Goal: Check status

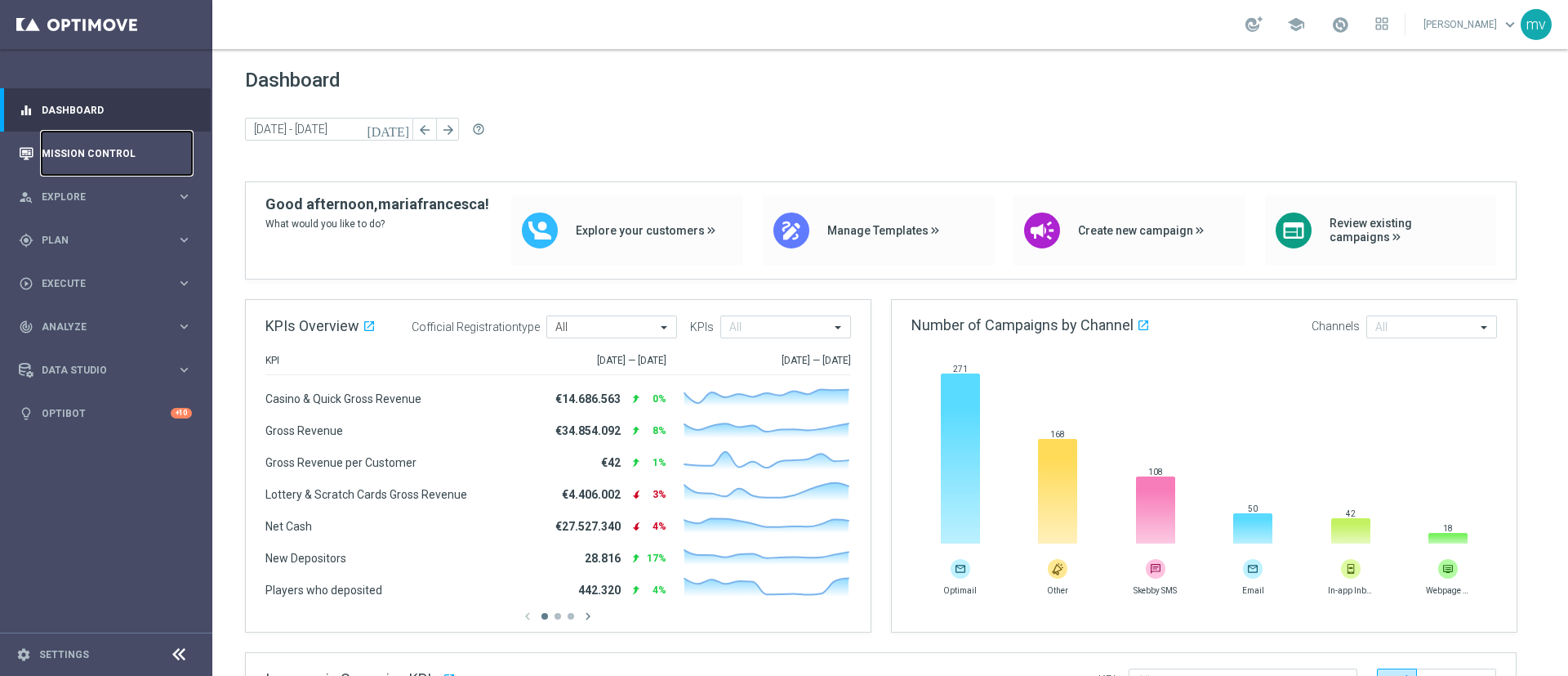
click at [126, 149] on link "Mission Control" at bounding box center [116, 153] width 150 height 43
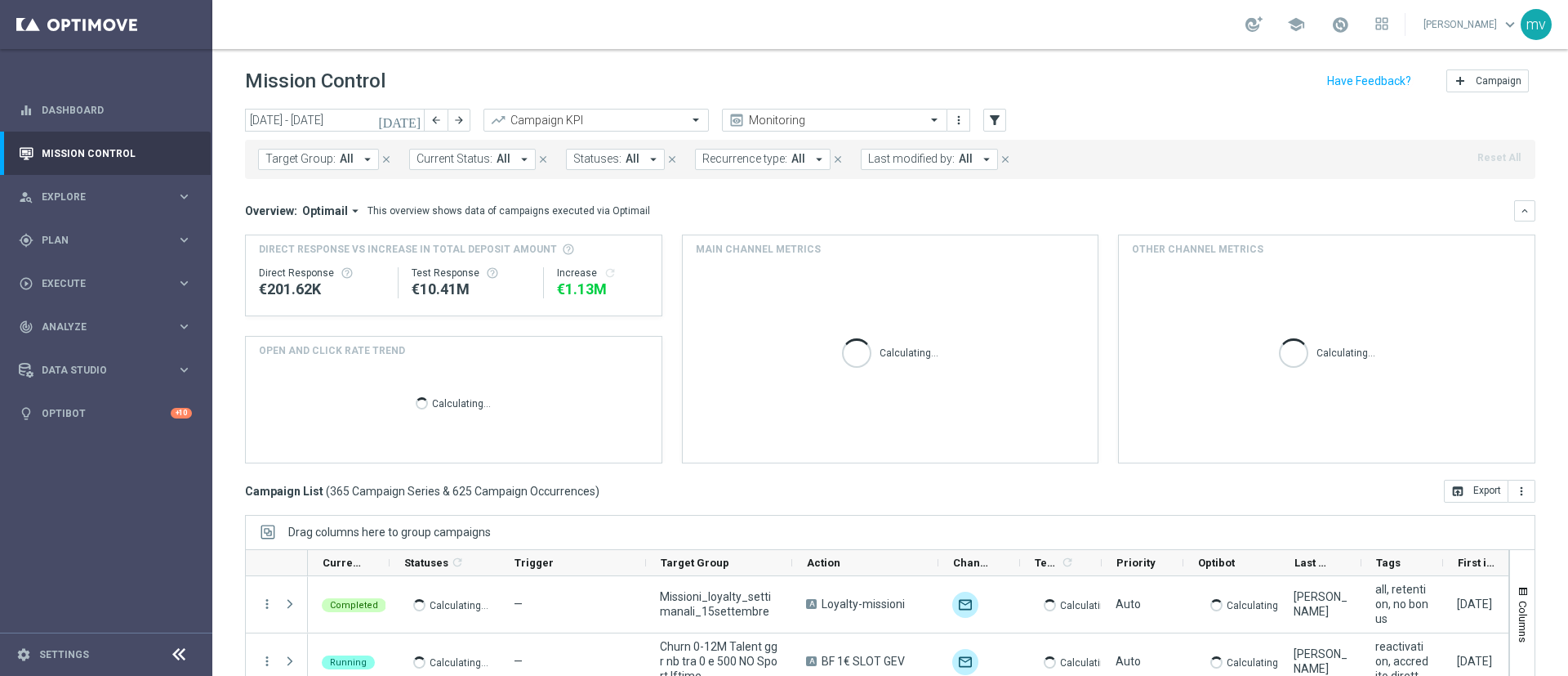
click at [415, 121] on icon "[DATE]" at bounding box center [400, 120] width 44 height 15
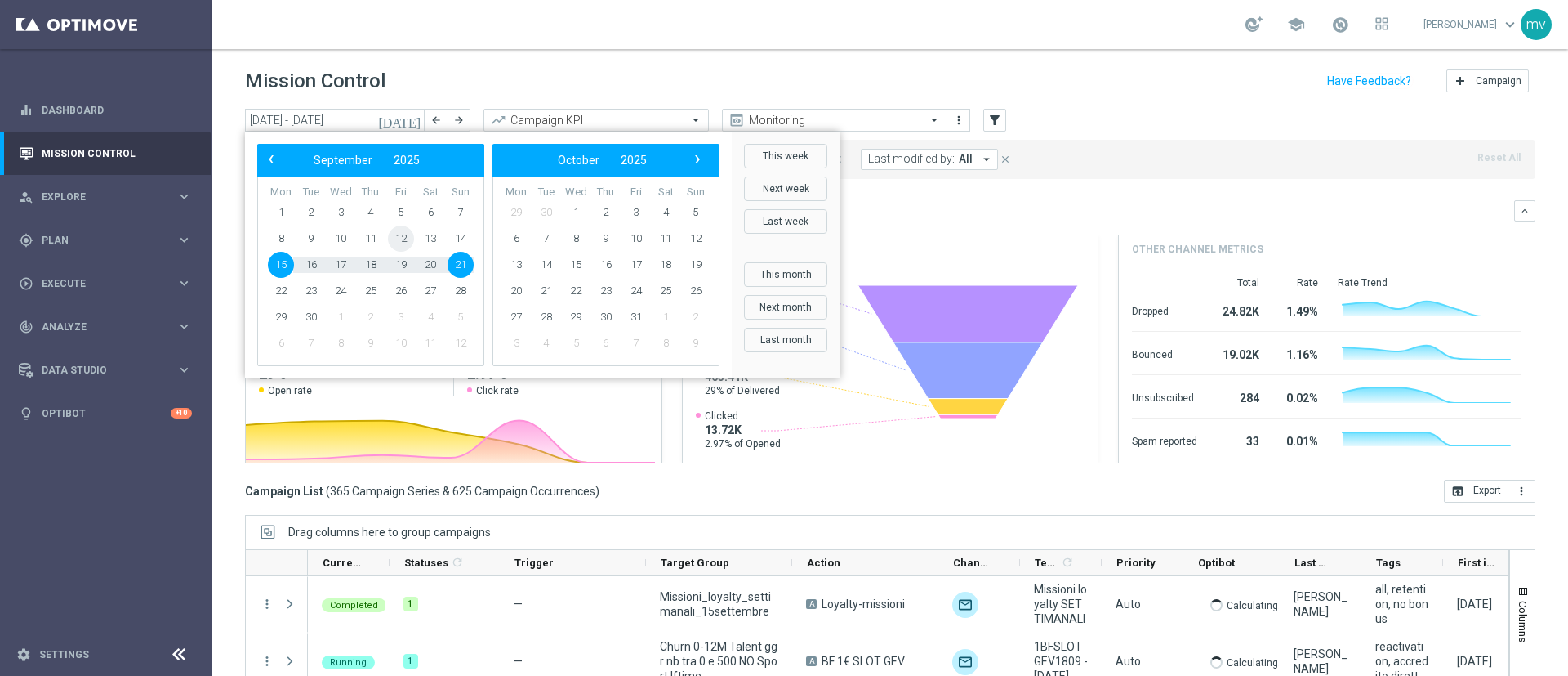
click at [401, 238] on span "12" at bounding box center [401, 239] width 26 height 26
type input "[DATE] - [DATE]"
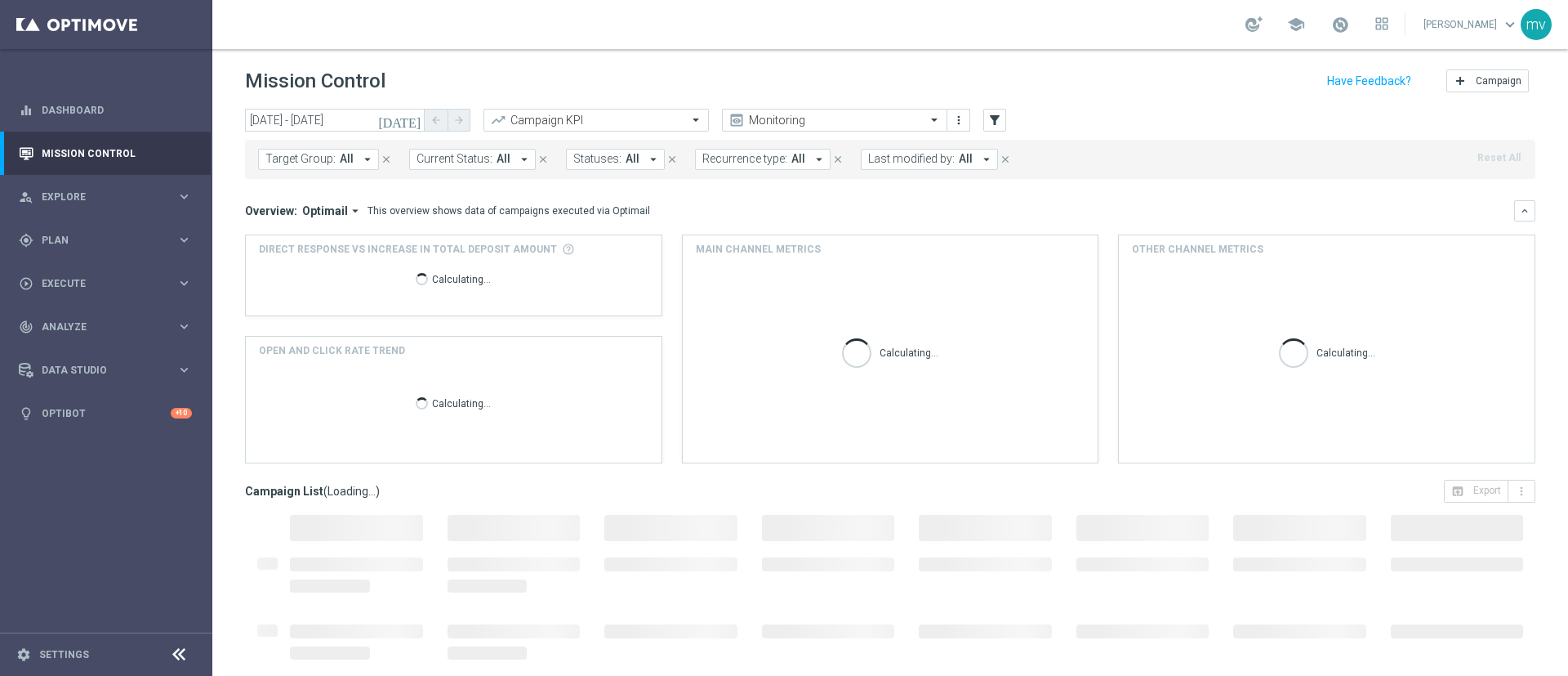
click at [363, 158] on icon "arrow_drop_down" at bounding box center [367, 159] width 15 height 15
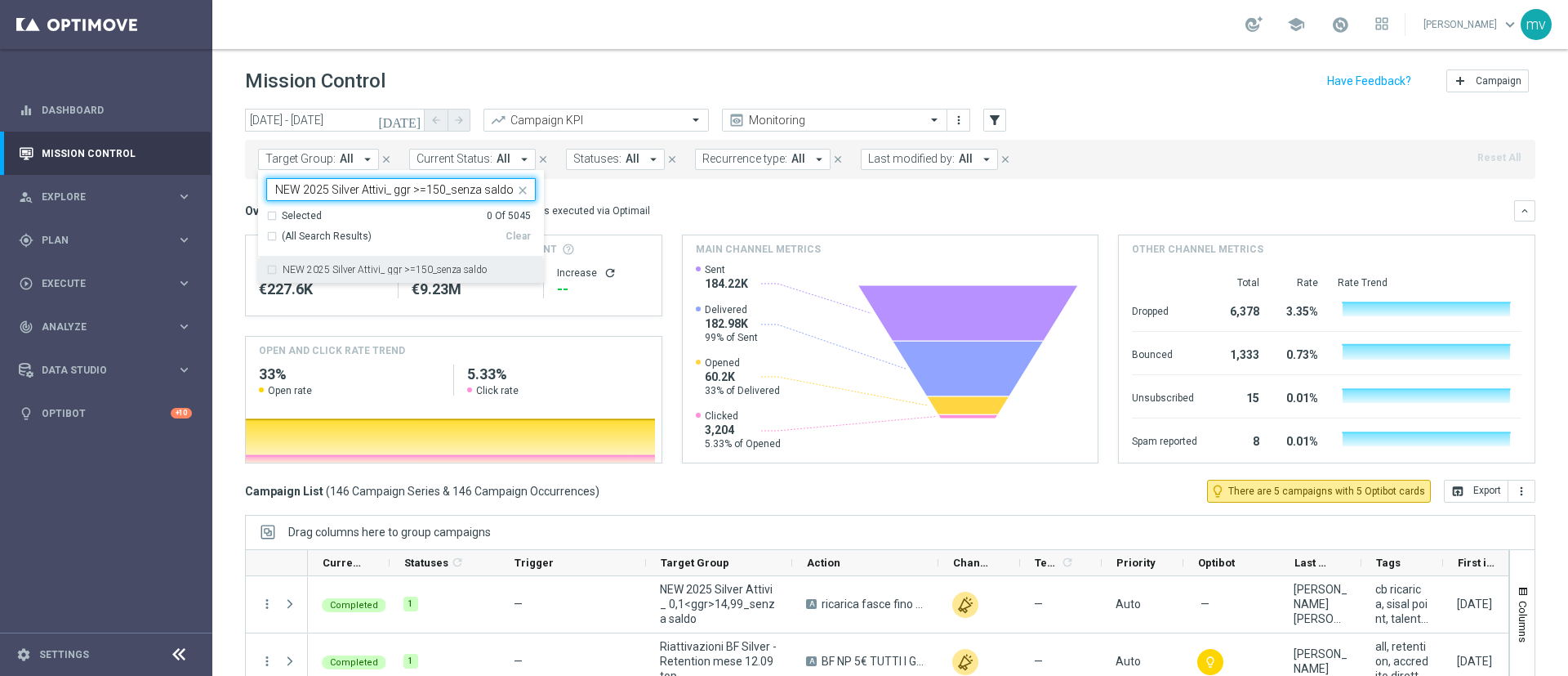
click at [387, 270] on label "NEW 2025 Silver Attivi_ ggr >=150_senza saldo" at bounding box center [385, 269] width 204 height 10
type input "NEW 2025 Silver Attivi_ ggr >=150_senza saldo"
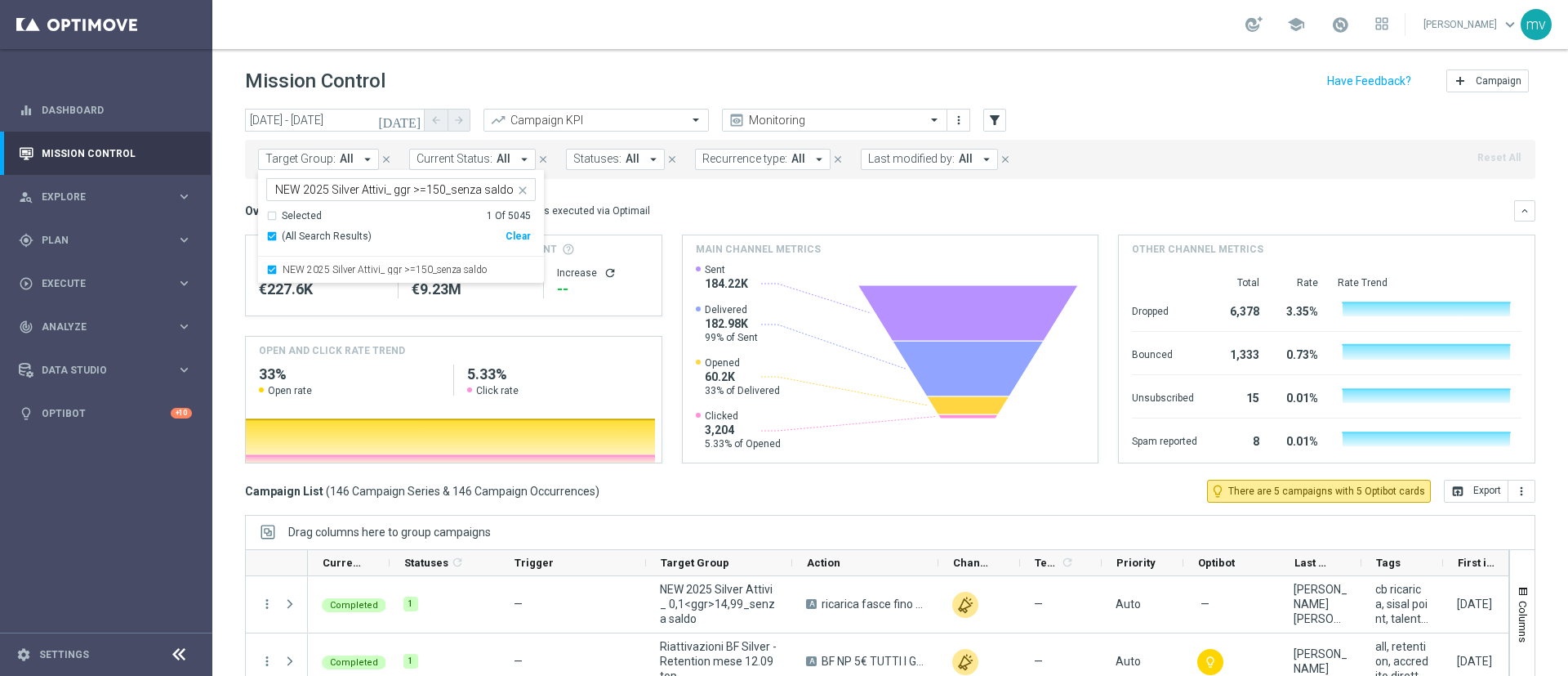
click at [893, 200] on div "Overview: Optimail arrow_drop_down This overview shows data of campaigns execut…" at bounding box center [890, 211] width 1290 height 21
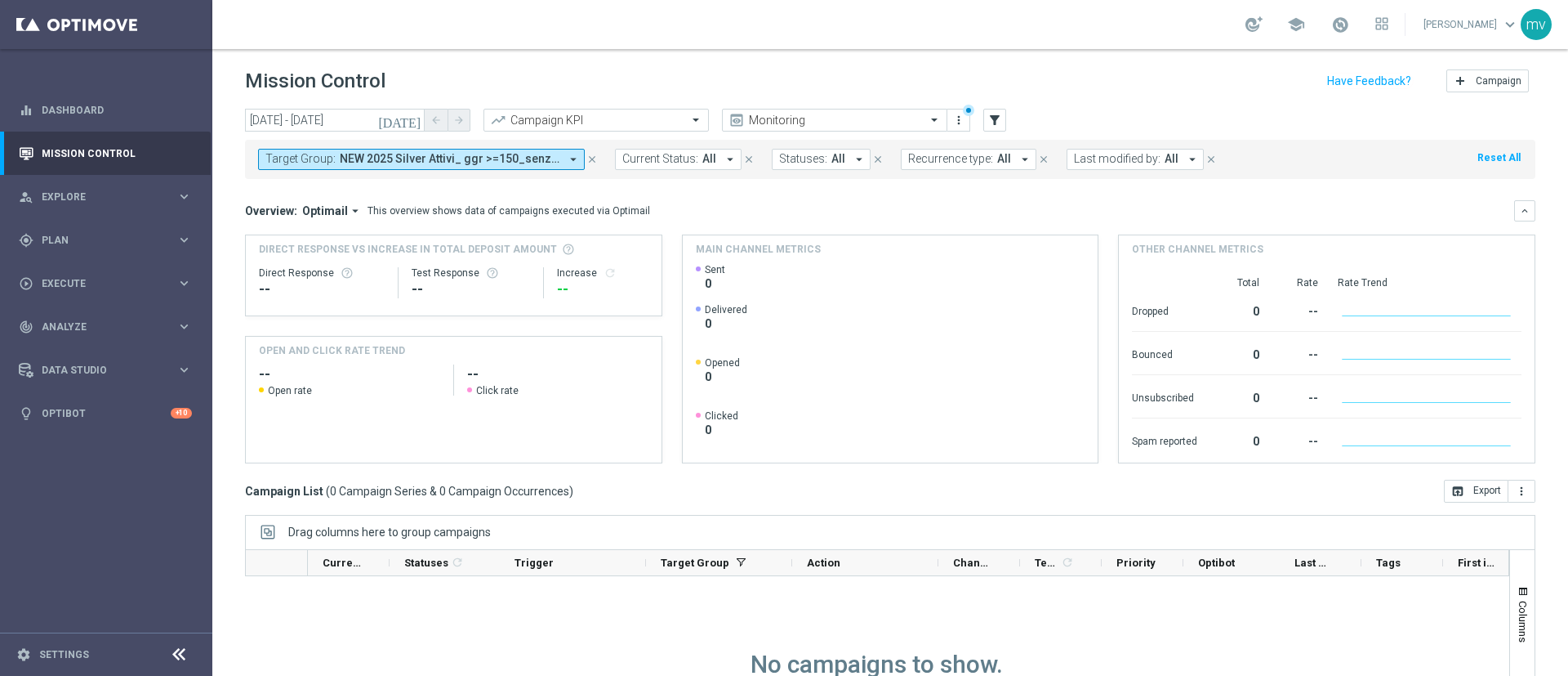
click at [591, 156] on icon "close" at bounding box center [591, 159] width 11 height 11
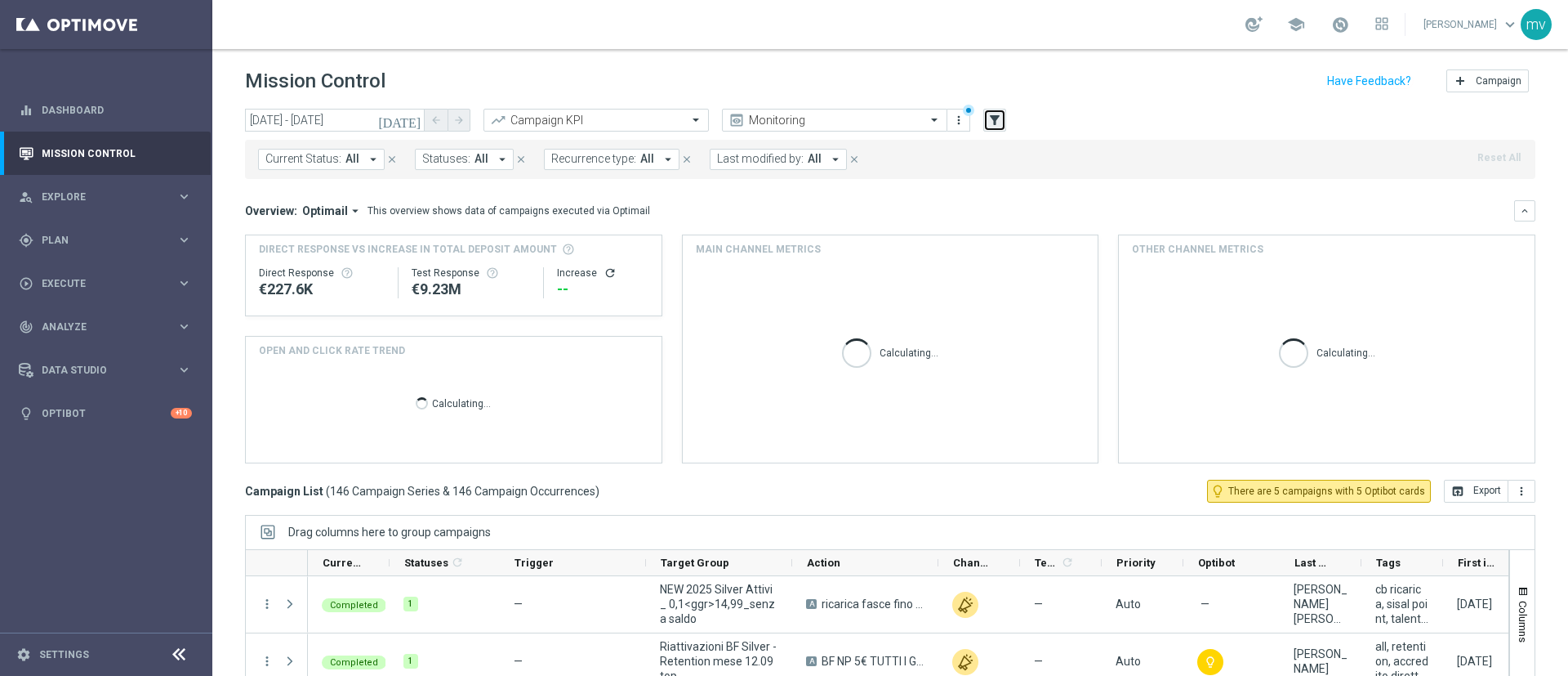
click at [1000, 119] on icon "filter_alt" at bounding box center [994, 120] width 15 height 15
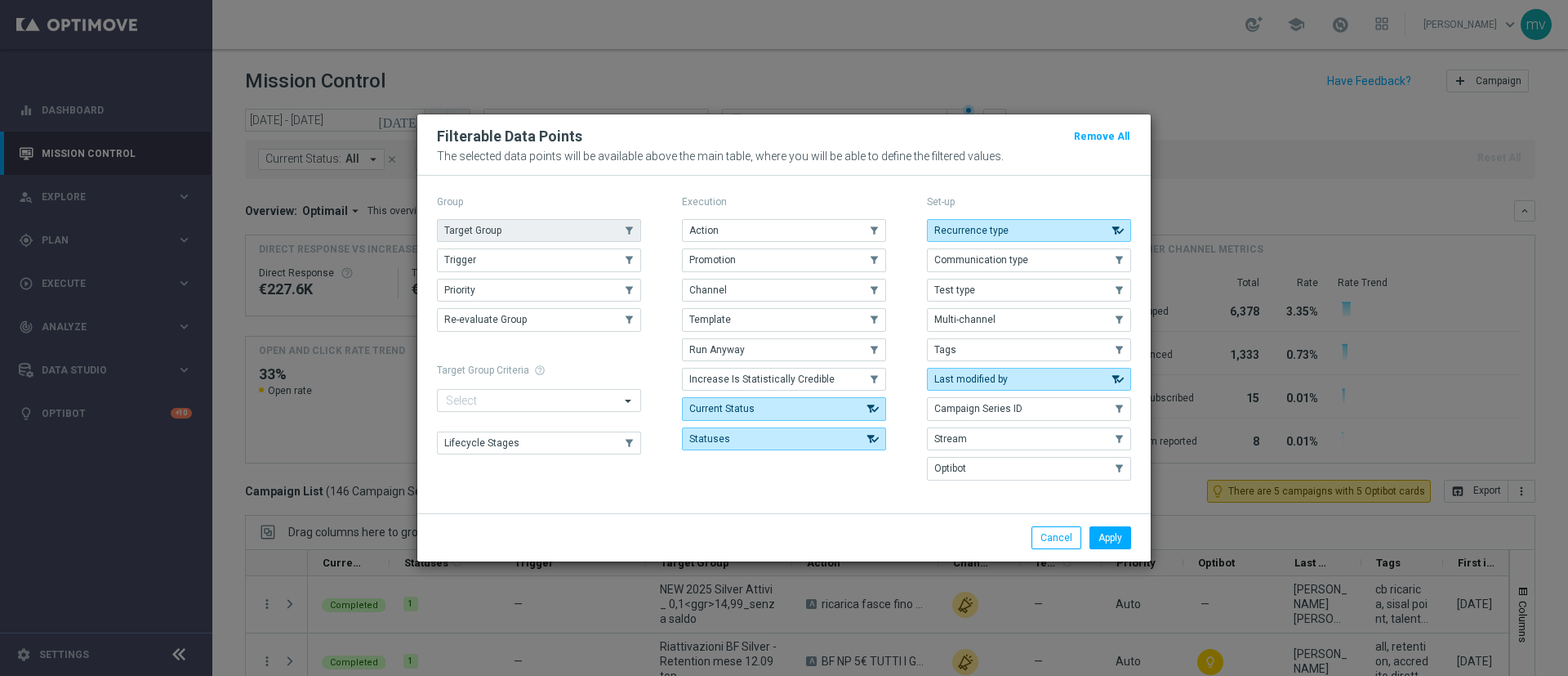
click at [508, 222] on button "Target Group" at bounding box center [538, 230] width 204 height 23
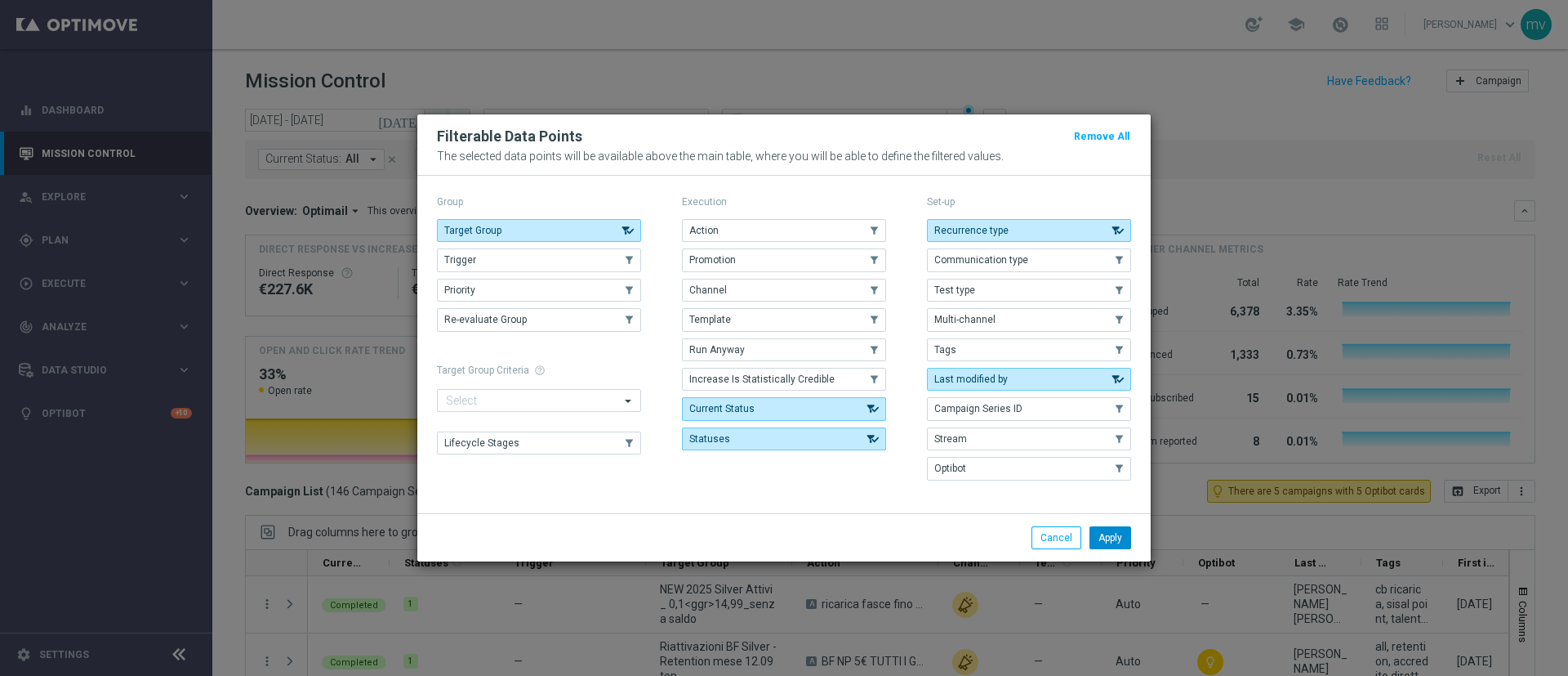
click at [1117, 536] on button "Apply" at bounding box center [1109, 538] width 41 height 23
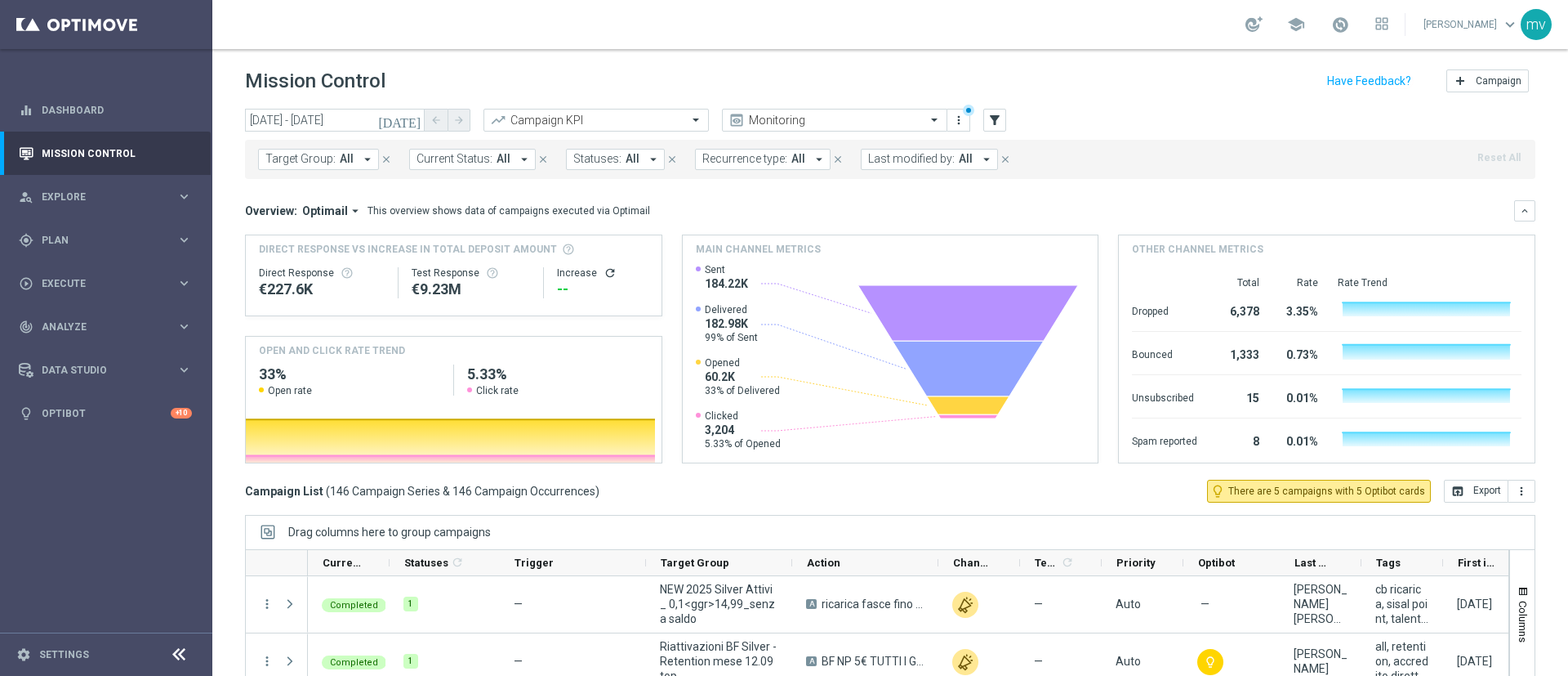
click at [360, 157] on icon "arrow_drop_down" at bounding box center [367, 159] width 15 height 15
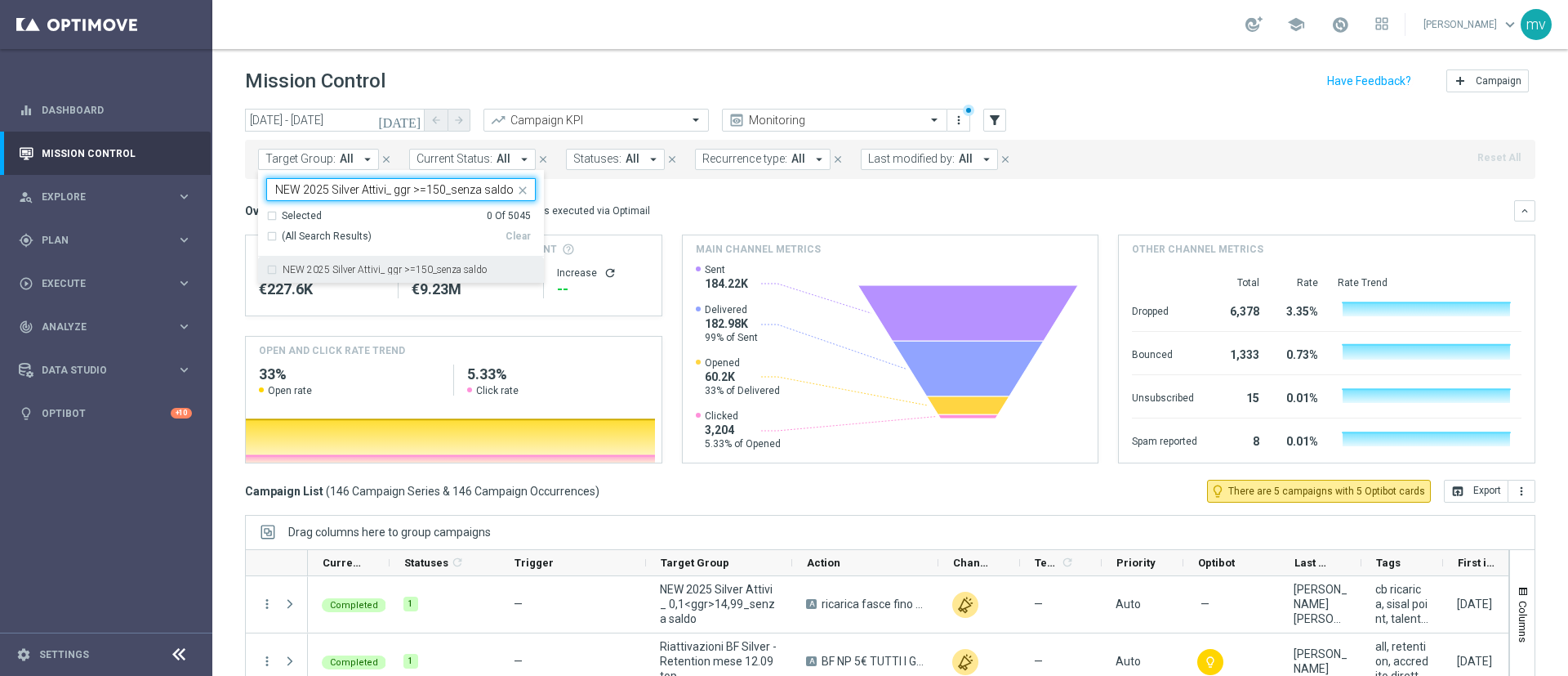
click at [370, 265] on label "NEW 2025 Silver Attivi_ ggr >=150_senza saldo" at bounding box center [385, 269] width 204 height 10
type input "NEW 2025 Silver Attivi_ ggr >=150_senza saldo"
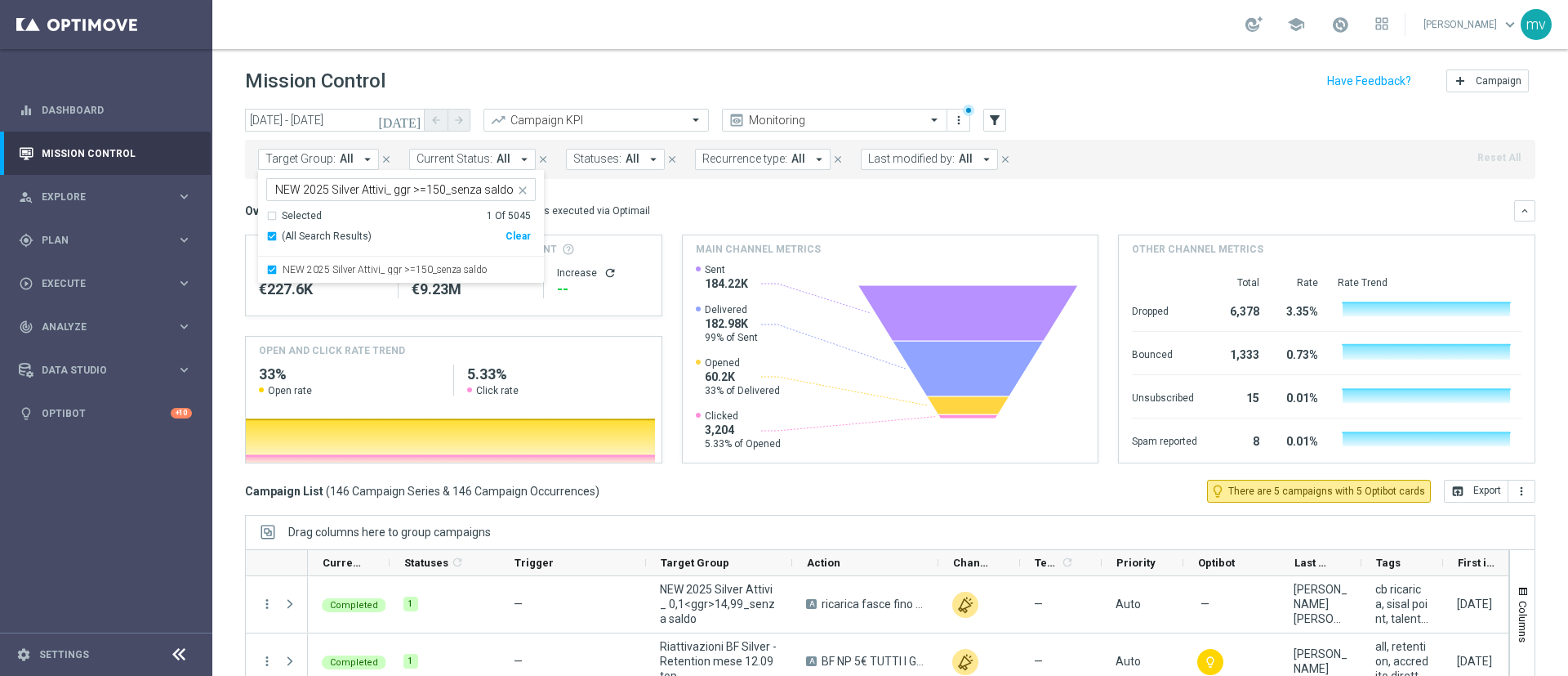
click at [685, 200] on div "Overview: Optimail arrow_drop_down This overview shows data of campaigns execut…" at bounding box center [890, 211] width 1290 height 21
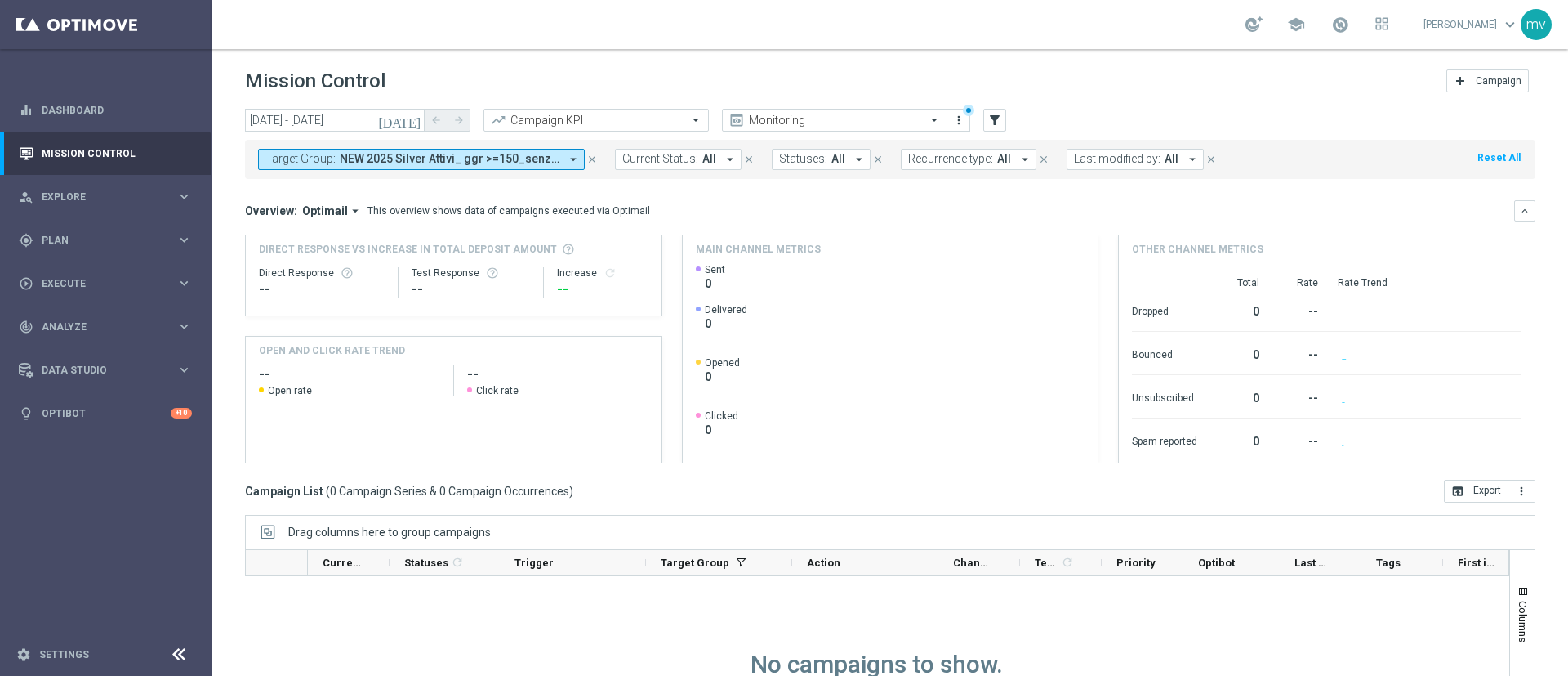
scroll to position [142, 0]
